Goal: Task Accomplishment & Management: Manage account settings

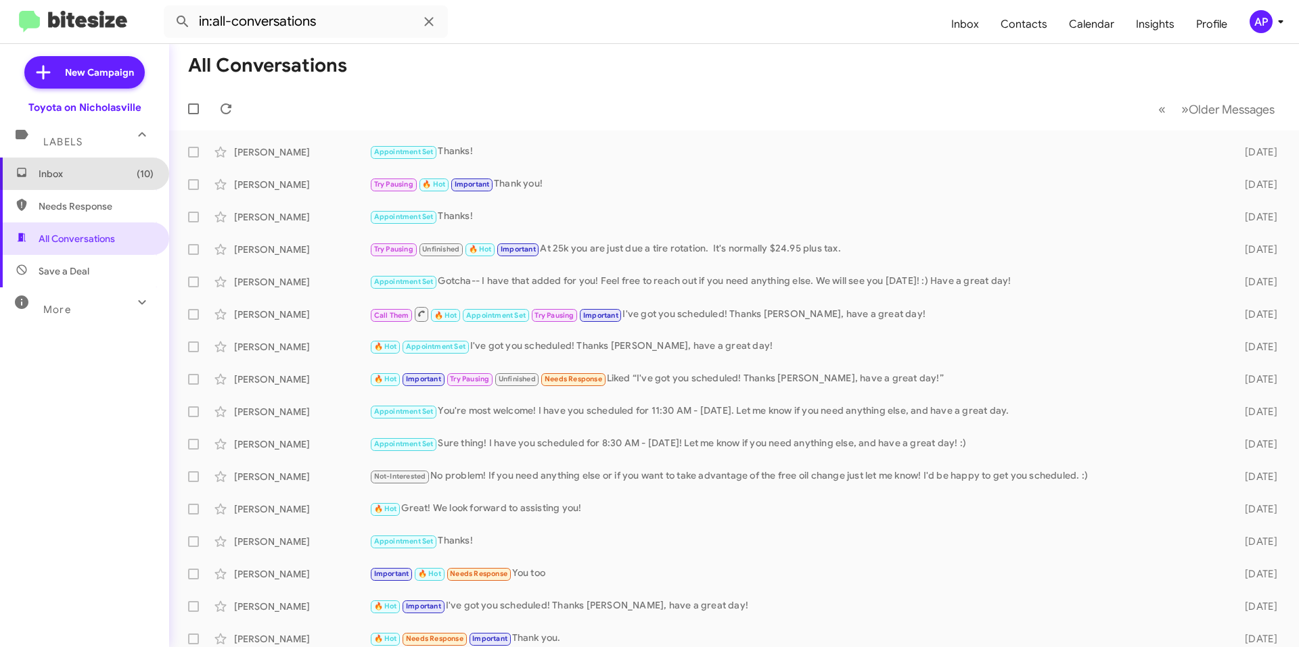
click at [99, 166] on span "Inbox (10)" at bounding box center [84, 174] width 169 height 32
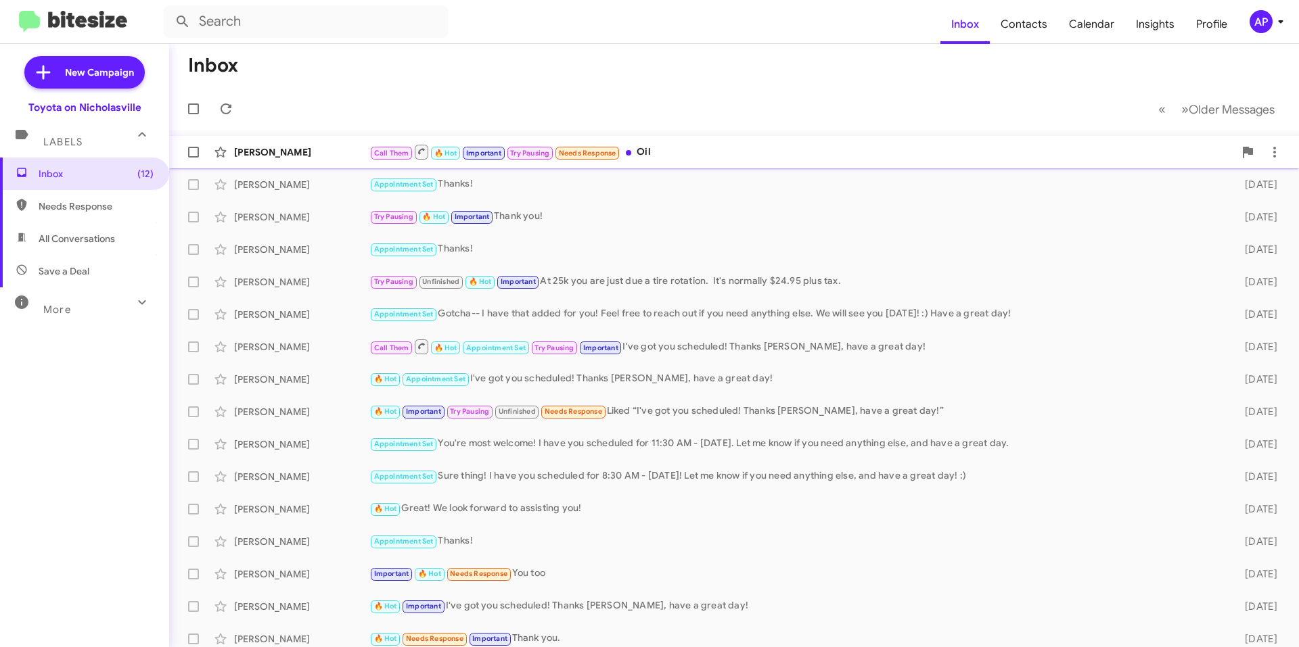
click at [760, 147] on div "Call Them 🔥 Hot Important Try Pausing Needs Response Oil" at bounding box center [801, 151] width 865 height 17
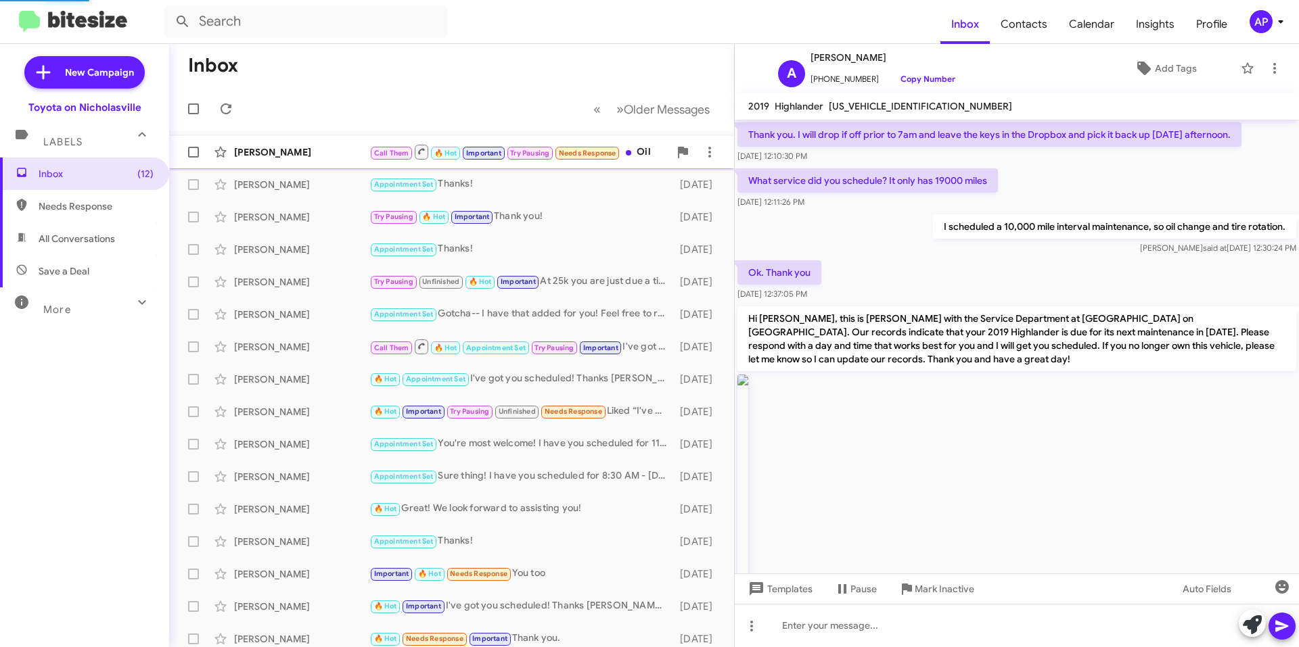
scroll to position [1353, 0]
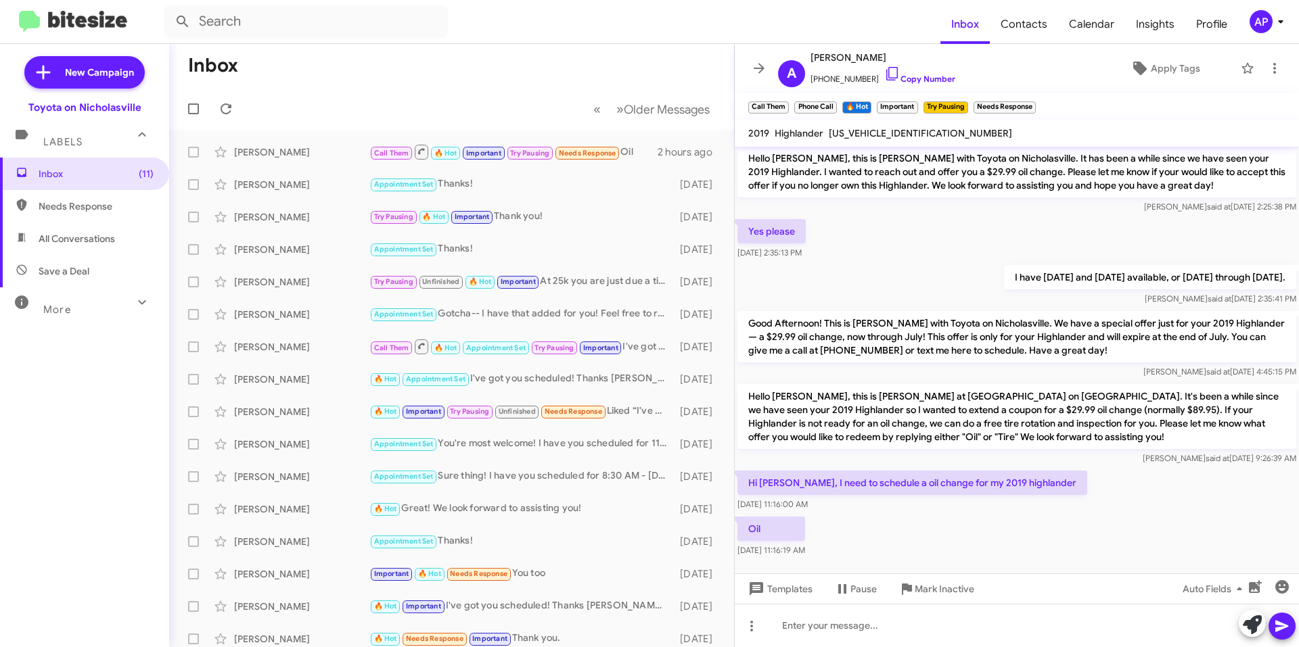
click at [754, 69] on icon at bounding box center [759, 68] width 11 height 10
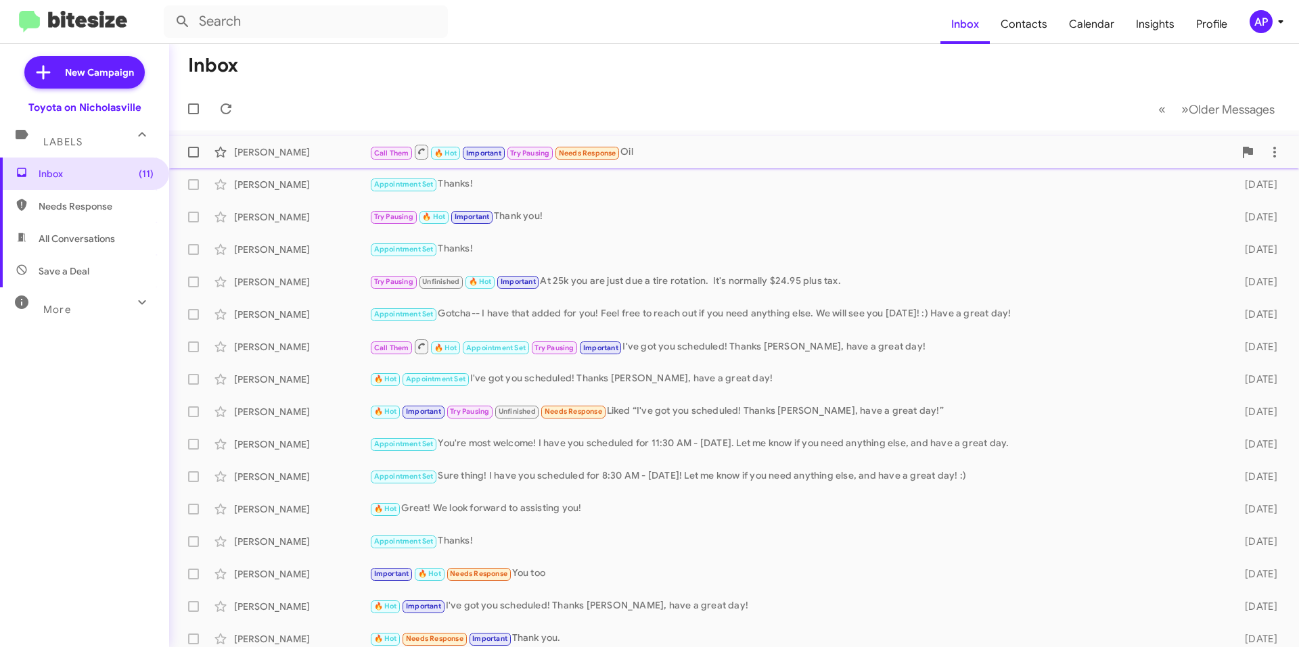
click at [194, 152] on span at bounding box center [193, 152] width 11 height 11
click at [193, 158] on input "checkbox" at bounding box center [193, 158] width 1 height 1
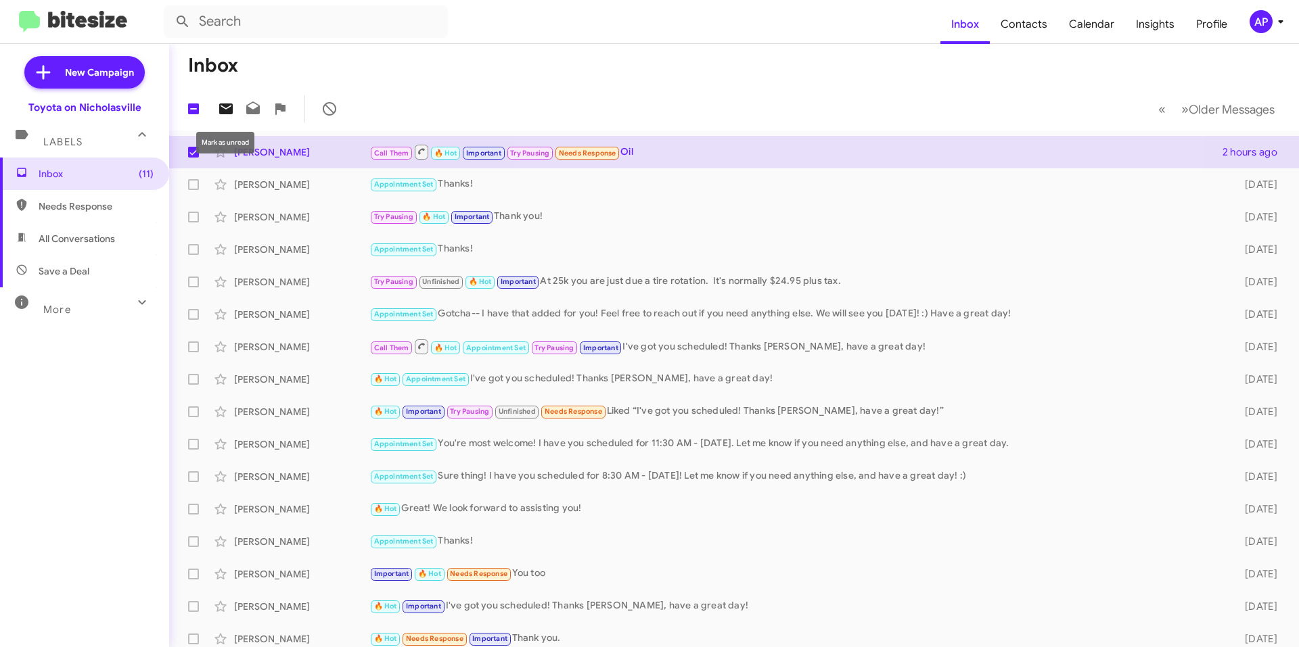
click at [233, 104] on icon at bounding box center [226, 109] width 16 height 16
click at [193, 151] on span at bounding box center [193, 152] width 11 height 11
click at [193, 158] on input "checkbox" at bounding box center [193, 158] width 1 height 1
checkbox input "false"
